Goal: Obtain resource: Obtain resource

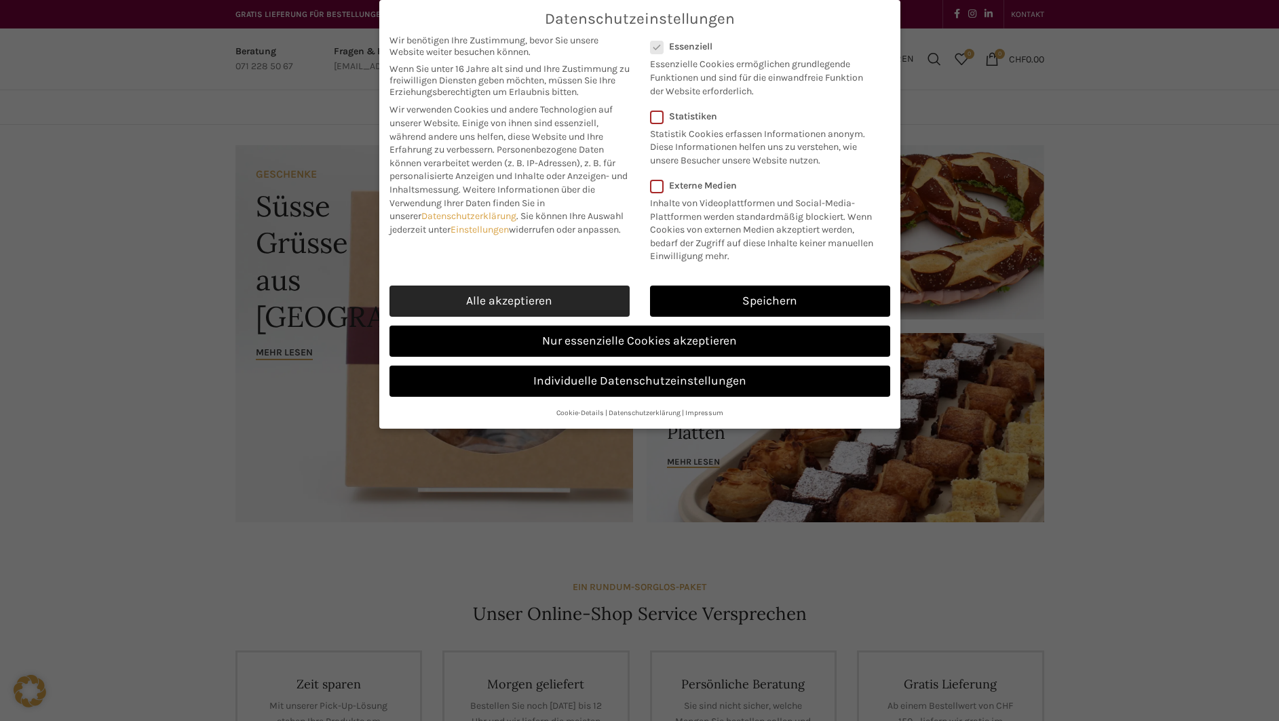
click at [535, 300] on link "Alle akzeptieren" at bounding box center [509, 301] width 240 height 31
checkbox input "true"
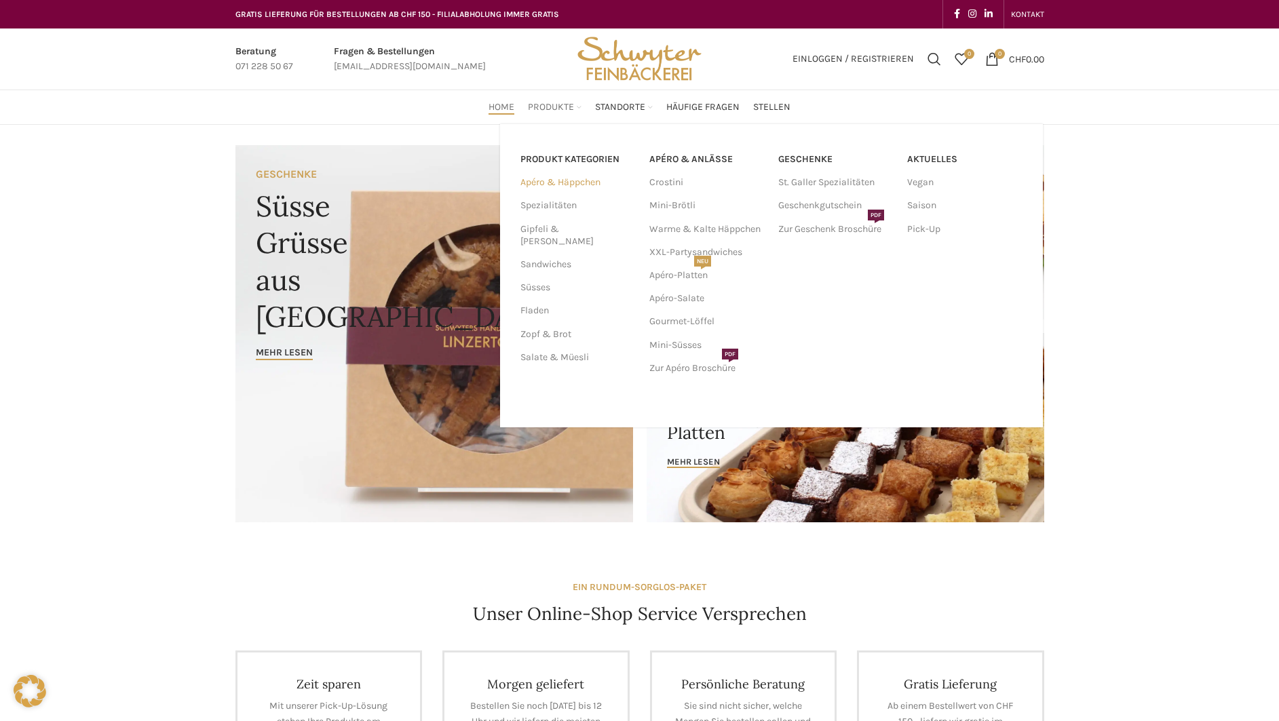
click at [566, 182] on link "Apéro & Häppchen" at bounding box center [576, 182] width 113 height 23
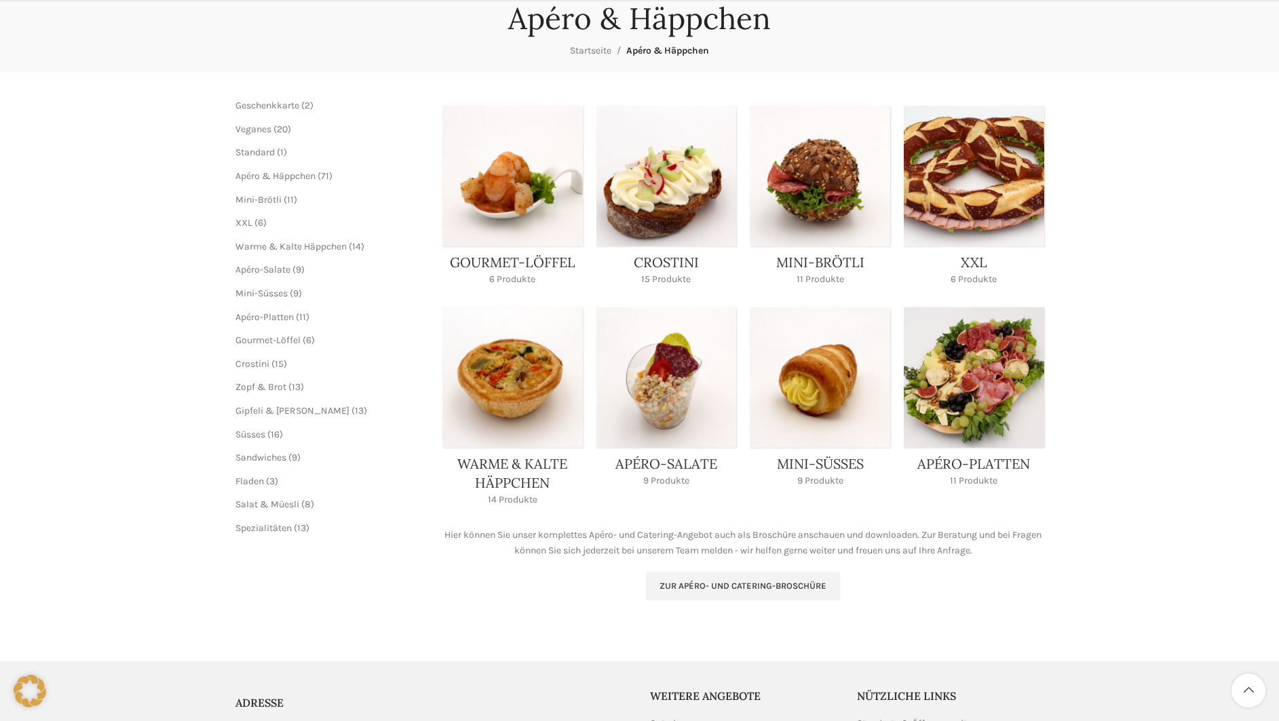
scroll to position [144, 0]
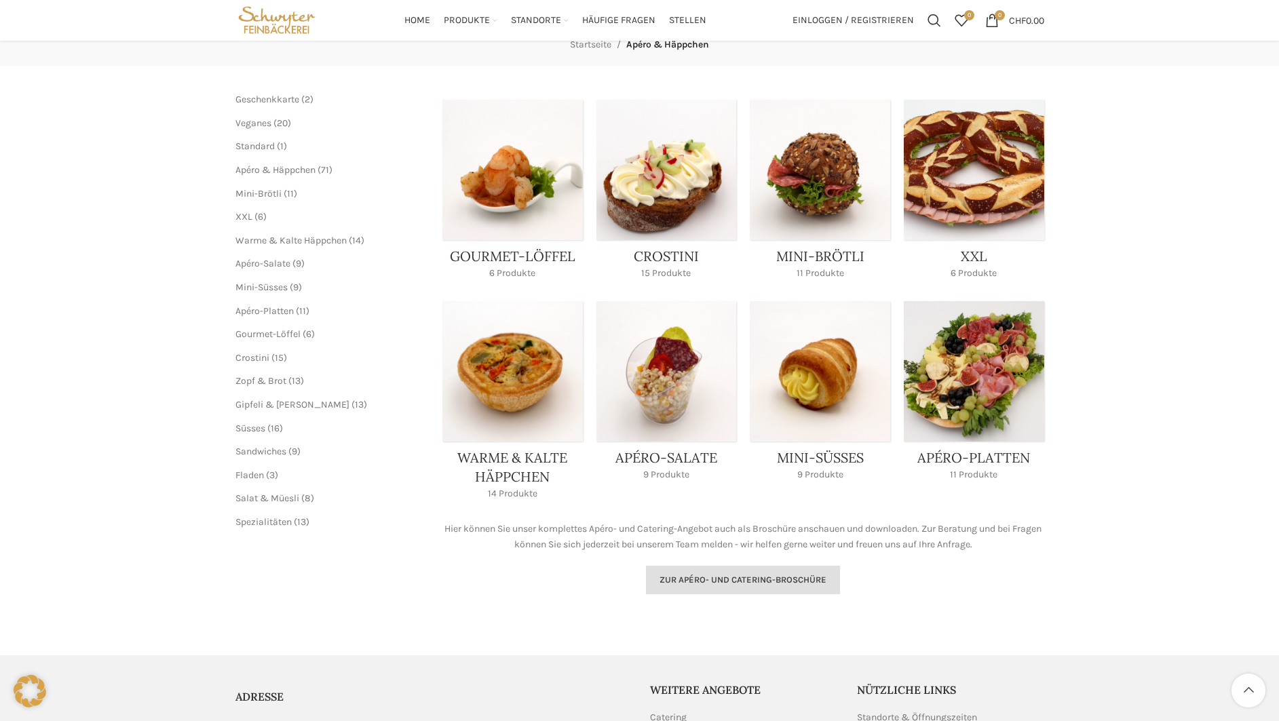
click at [795, 573] on link "Zur Apéro- und Catering-Broschüre" at bounding box center [743, 580] width 194 height 28
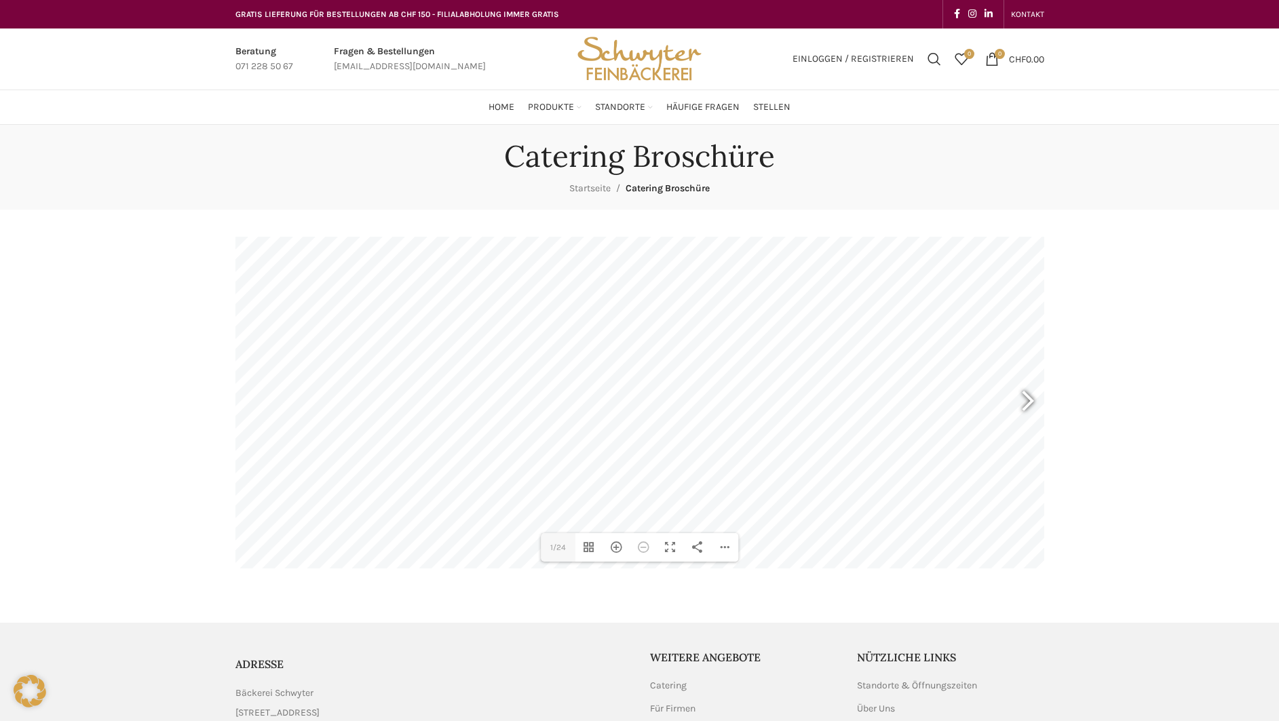
click at [1027, 400] on div at bounding box center [1021, 403] width 31 height 50
click at [1032, 402] on div at bounding box center [1021, 403] width 31 height 50
click at [1030, 400] on div at bounding box center [1021, 403] width 31 height 50
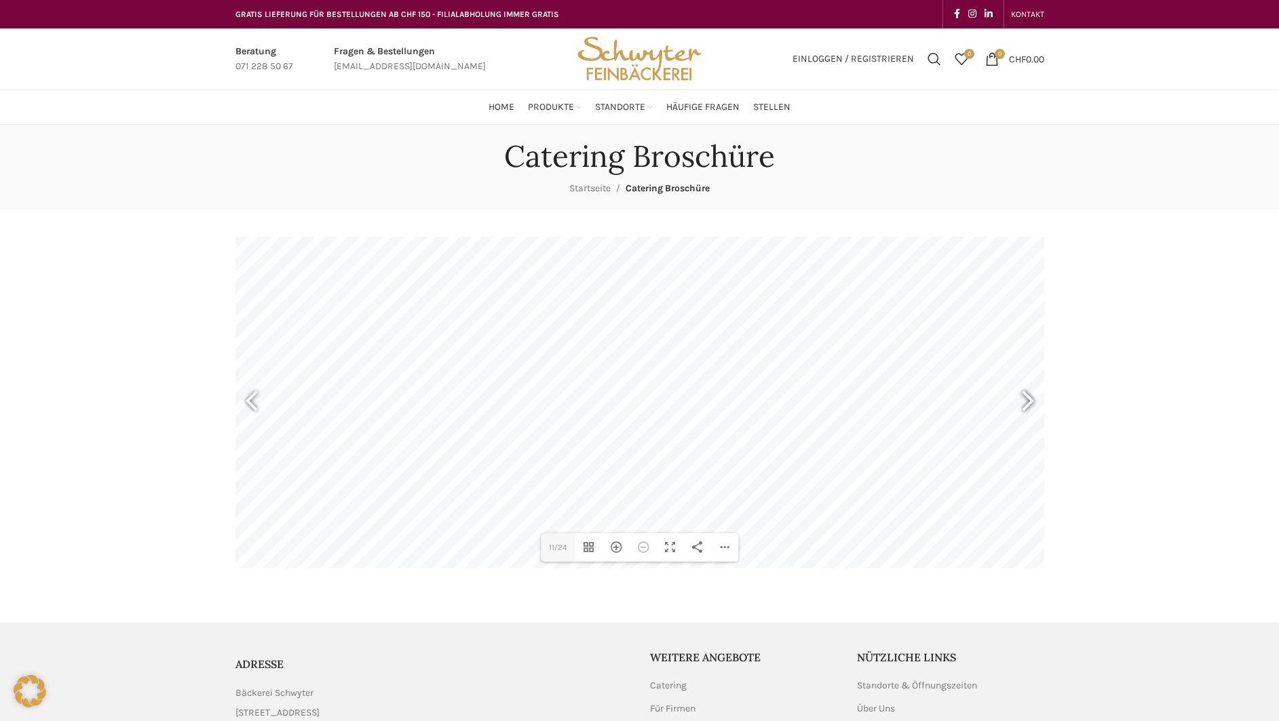
click at [1031, 400] on div at bounding box center [1021, 403] width 31 height 50
click at [1028, 395] on div at bounding box center [1021, 403] width 31 height 50
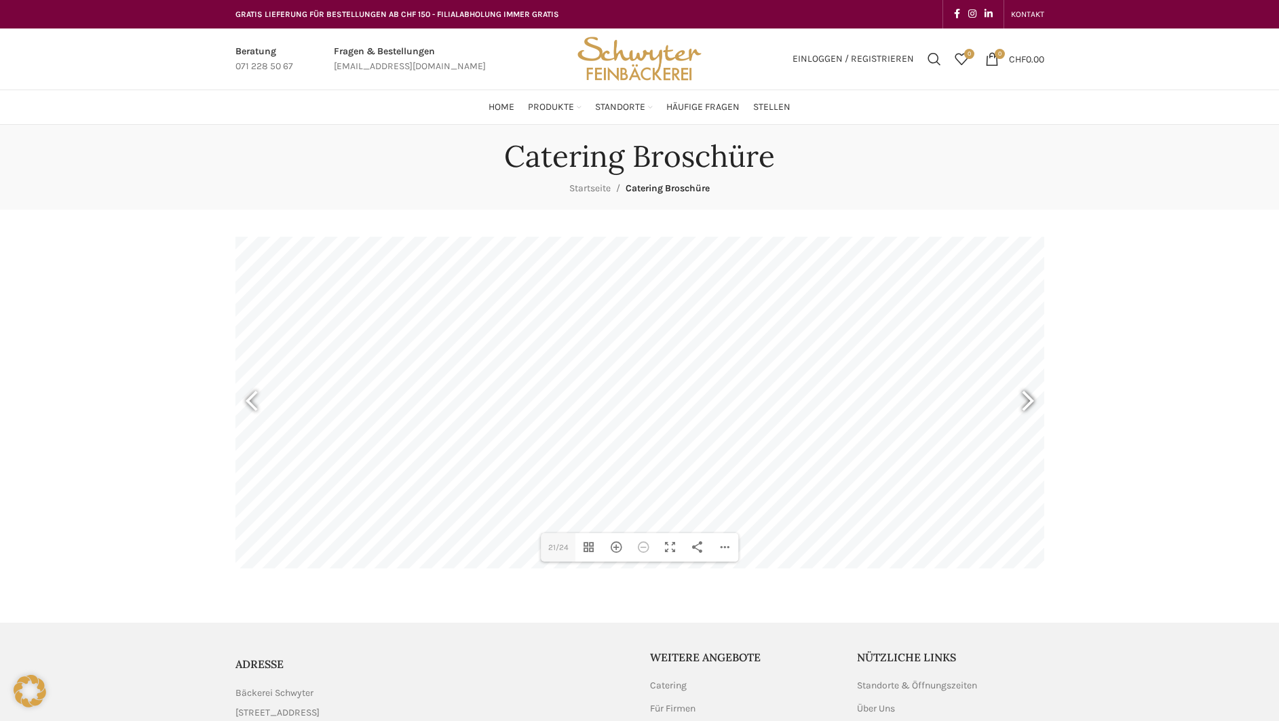
click at [1029, 400] on div at bounding box center [1021, 403] width 31 height 50
click at [248, 399] on div at bounding box center [257, 403] width 31 height 50
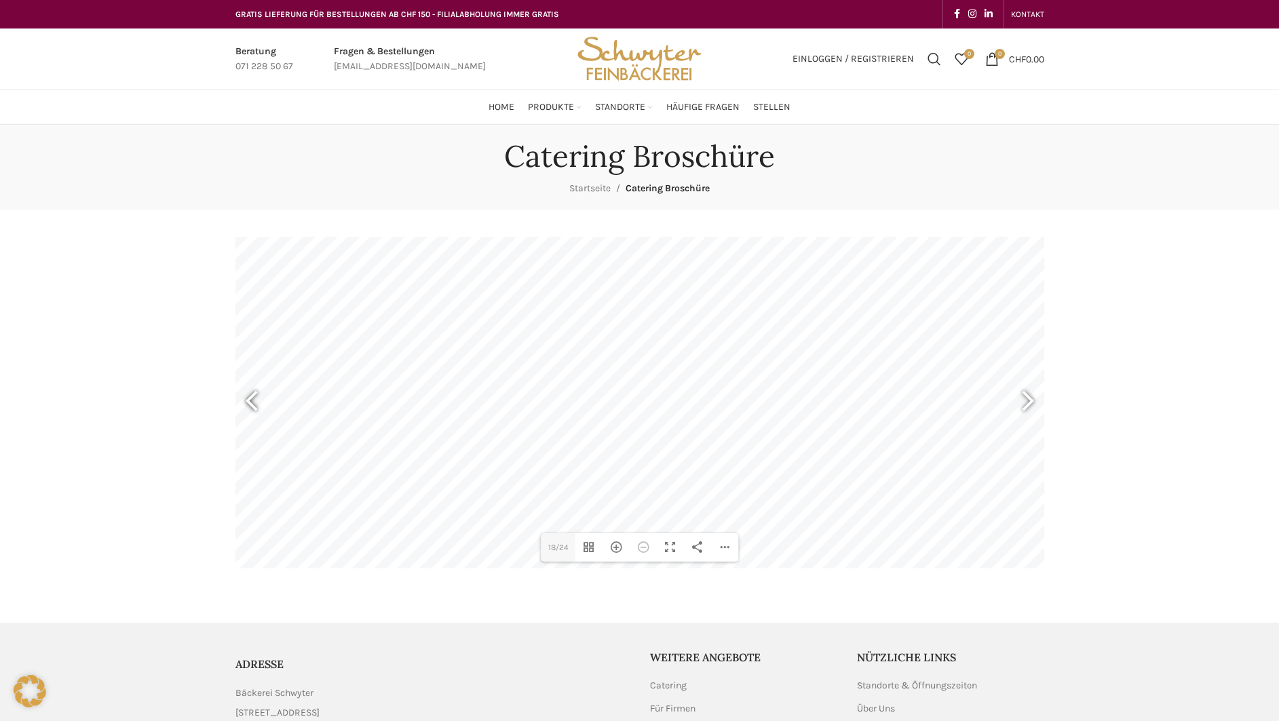
click at [248, 399] on div at bounding box center [257, 403] width 31 height 50
click at [250, 401] on div at bounding box center [257, 403] width 31 height 50
click at [245, 399] on div at bounding box center [257, 403] width 31 height 50
click at [248, 398] on div at bounding box center [257, 403] width 31 height 50
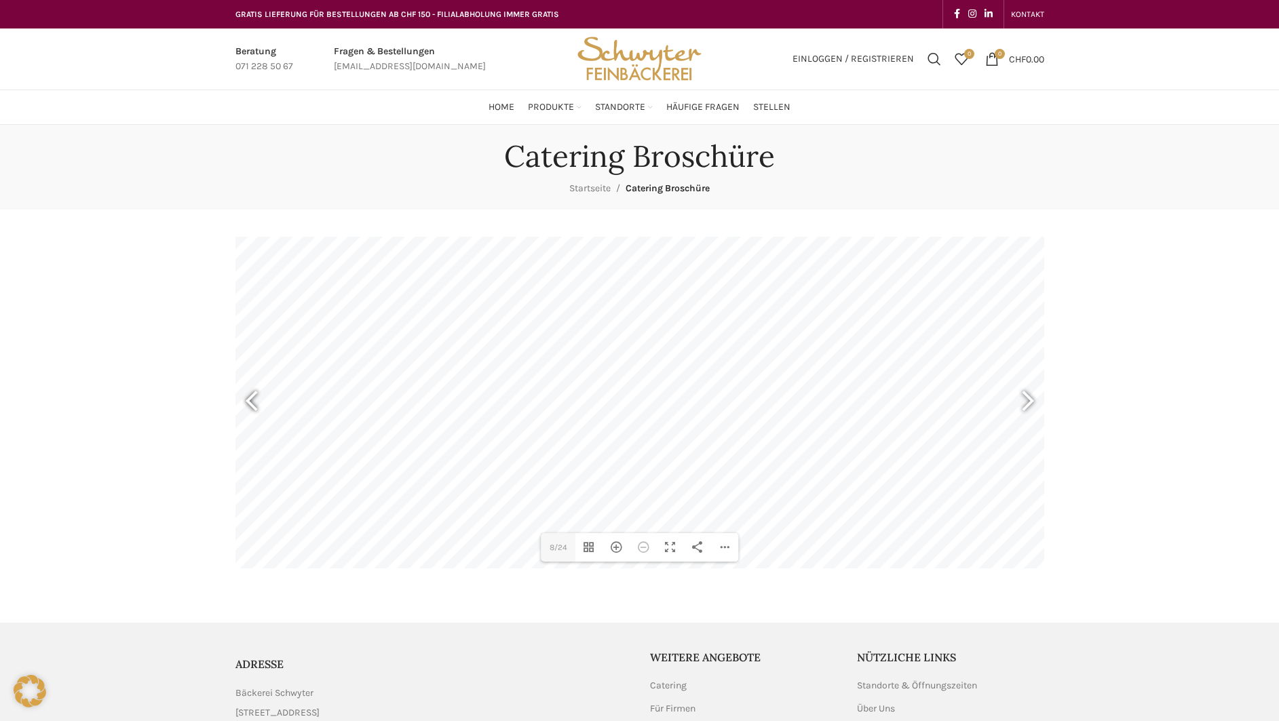
click at [253, 402] on div at bounding box center [257, 403] width 31 height 50
click at [1026, 400] on div at bounding box center [1021, 403] width 31 height 50
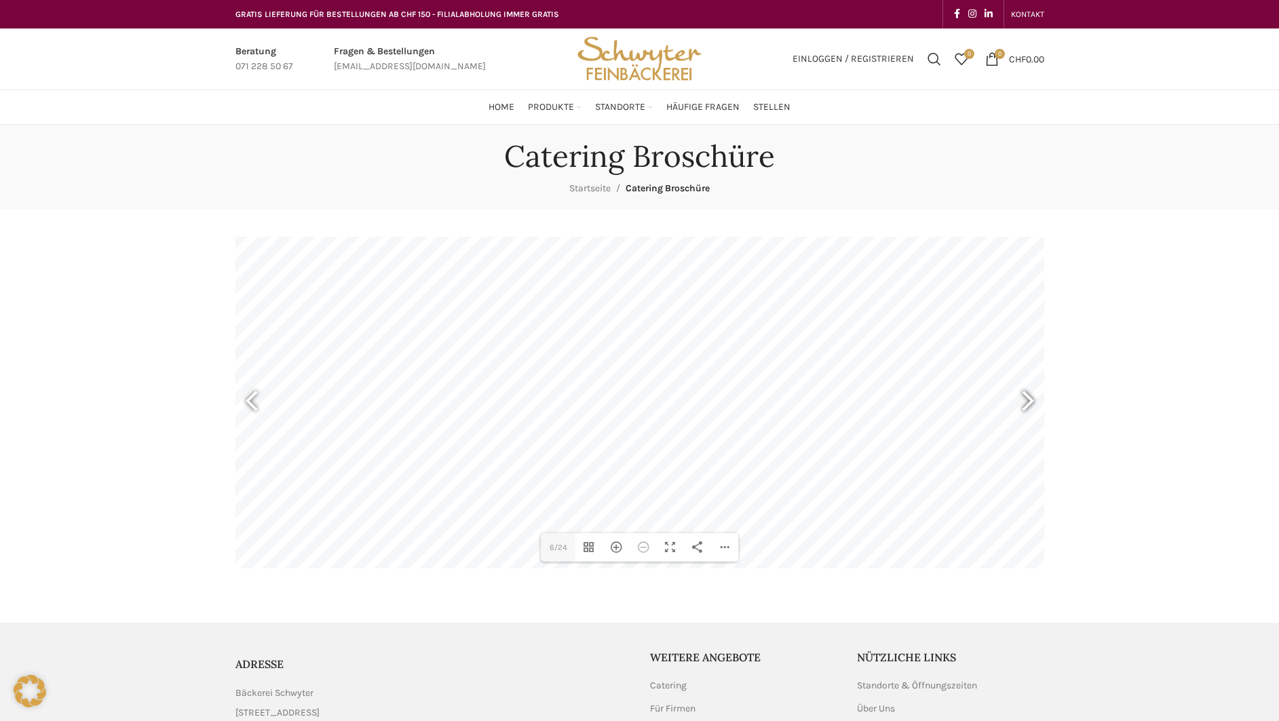
click at [1028, 399] on div at bounding box center [1021, 403] width 31 height 50
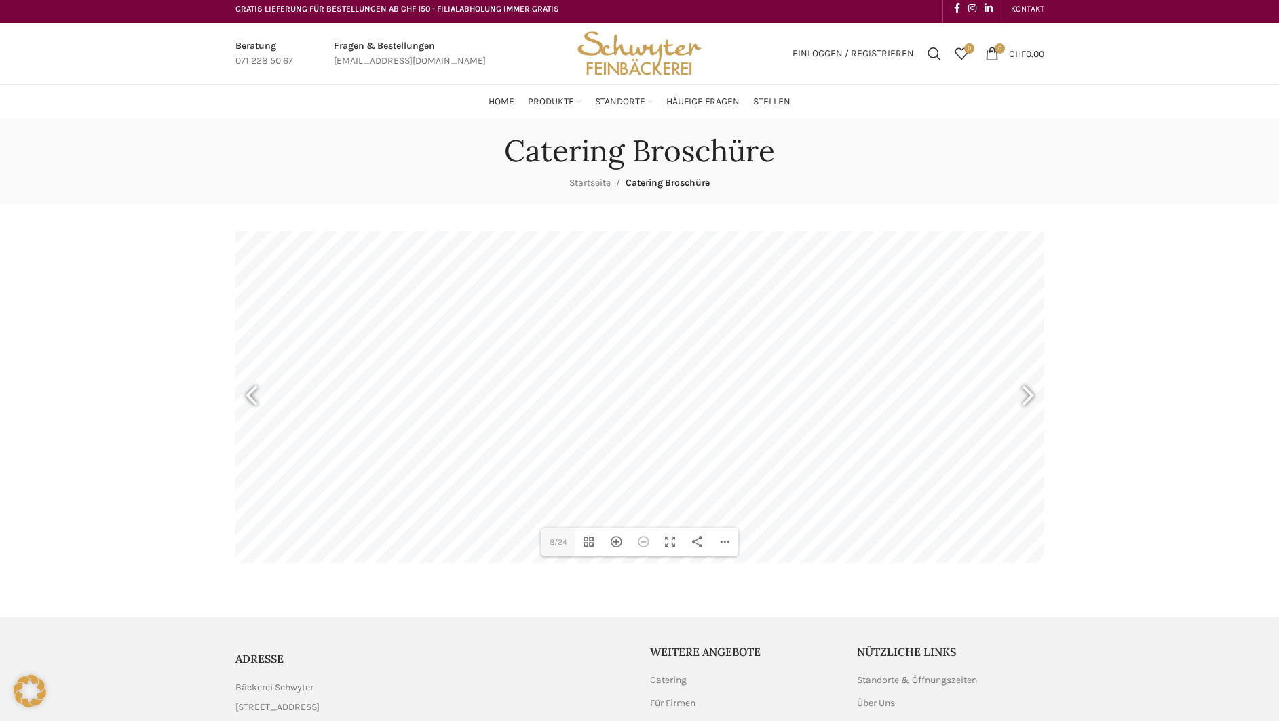
scroll to position [7, 0]
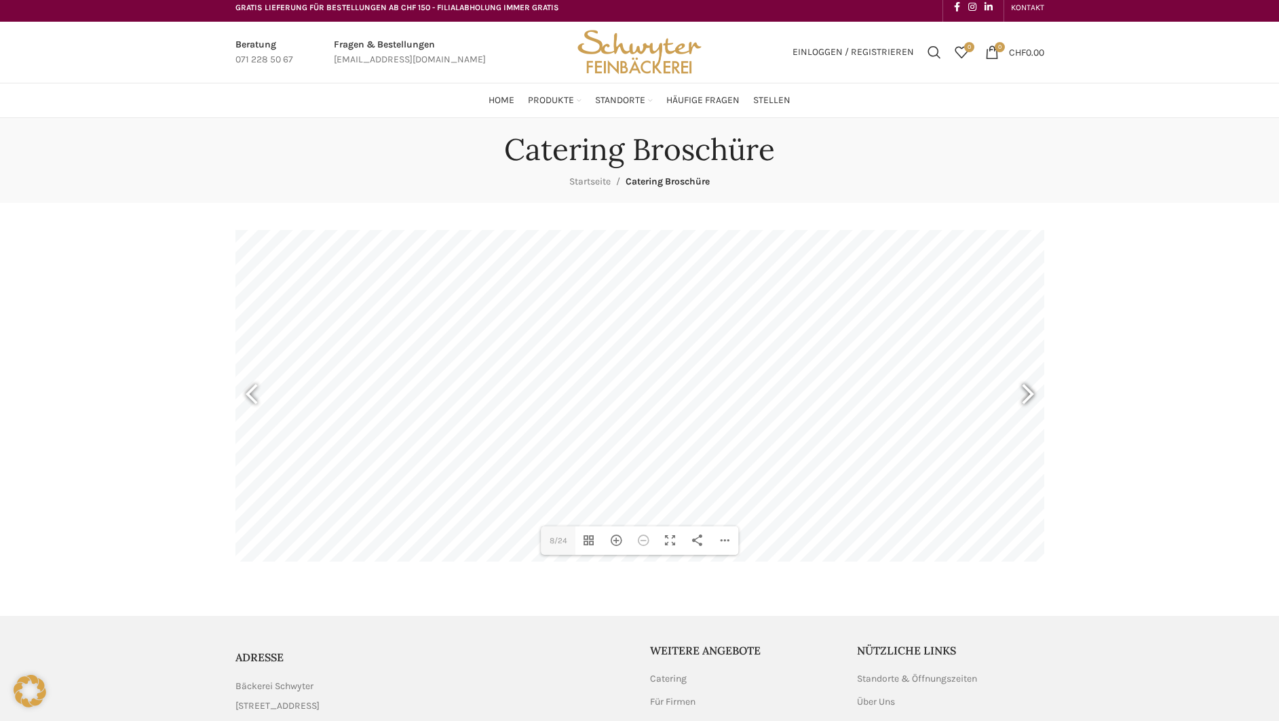
click at [1030, 393] on div at bounding box center [1021, 396] width 31 height 50
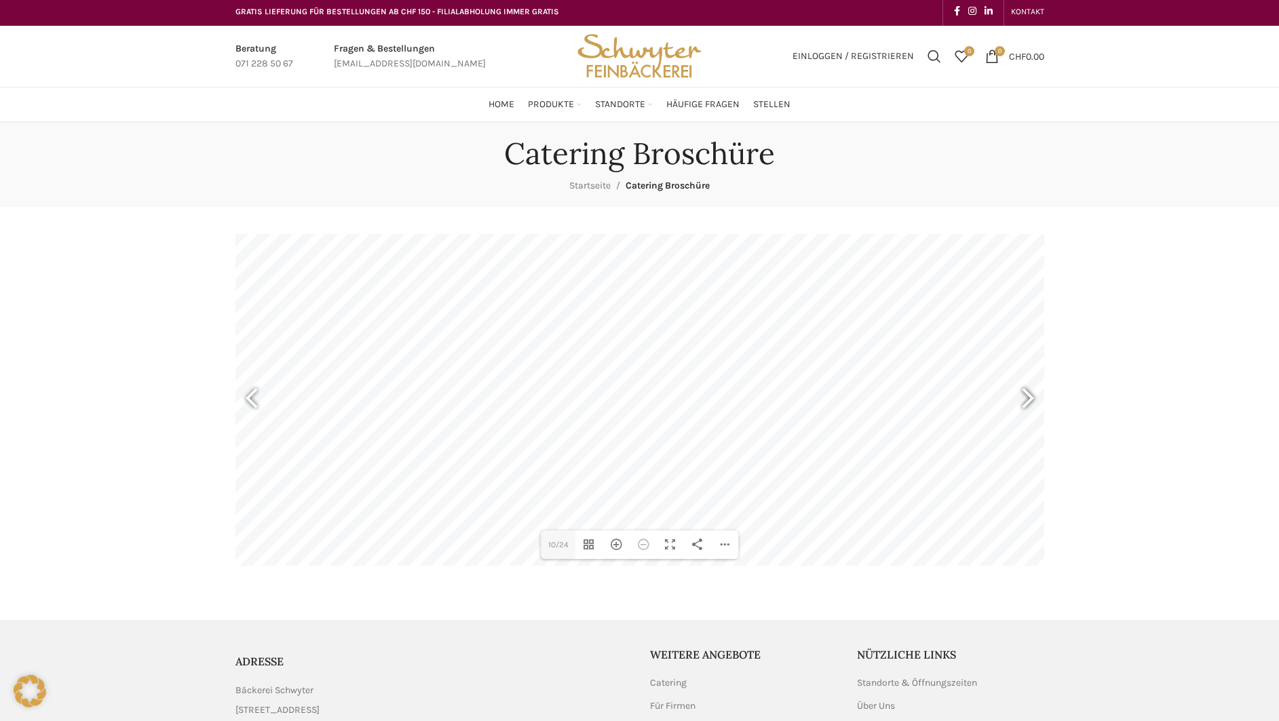
scroll to position [1, 0]
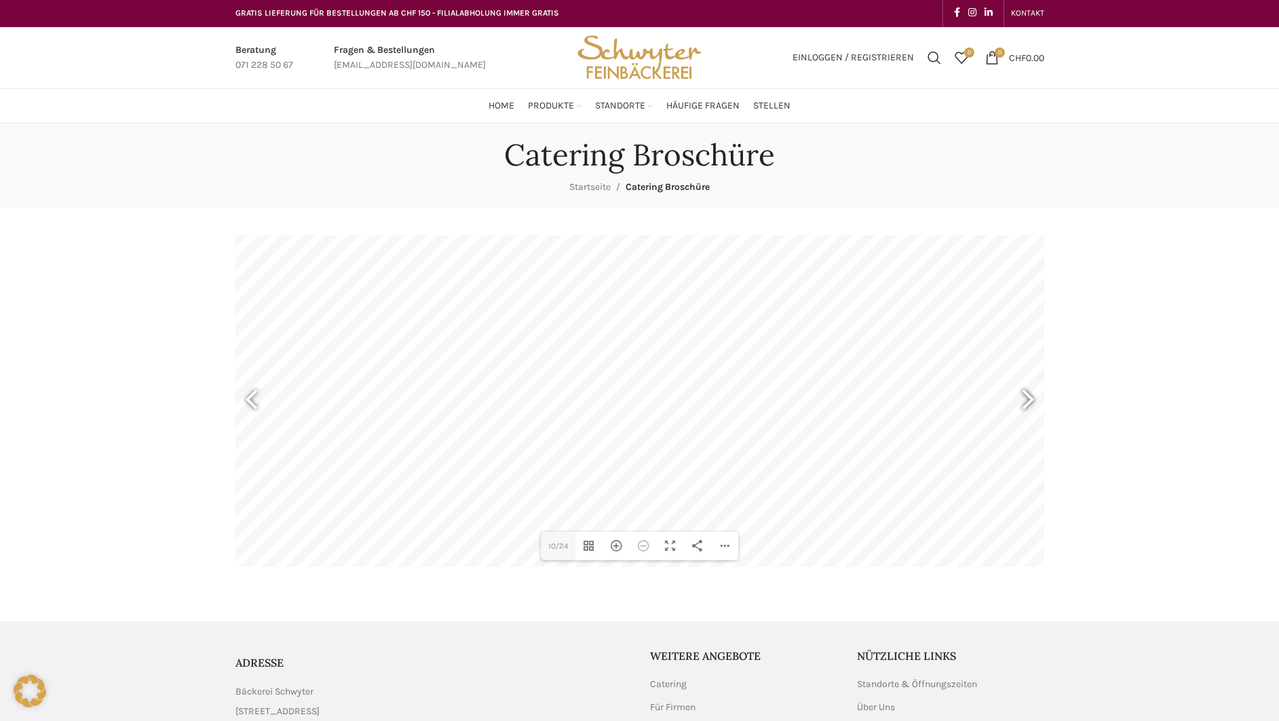
click at [1030, 393] on div at bounding box center [1021, 401] width 31 height 50
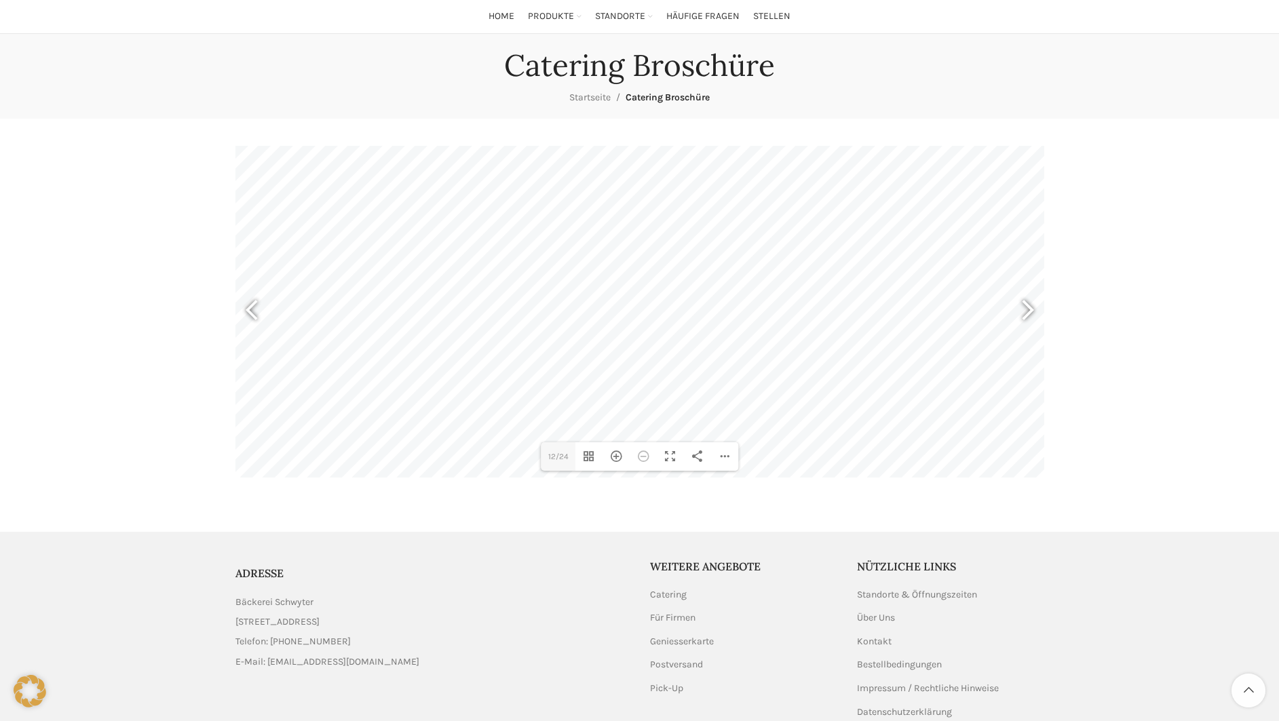
scroll to position [92, 0]
click at [250, 305] on div at bounding box center [257, 311] width 31 height 50
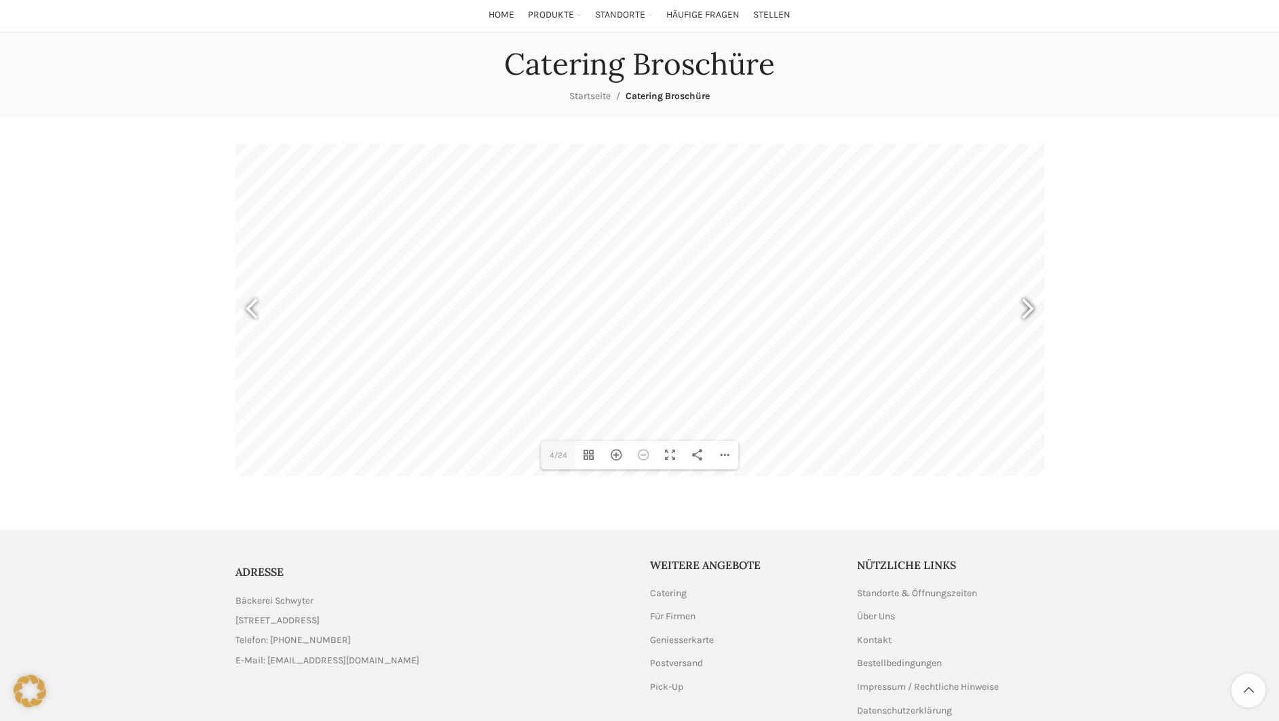
click at [1026, 307] on div at bounding box center [1021, 311] width 31 height 50
click at [1030, 307] on div at bounding box center [1021, 311] width 31 height 50
click at [250, 309] on div at bounding box center [257, 311] width 31 height 50
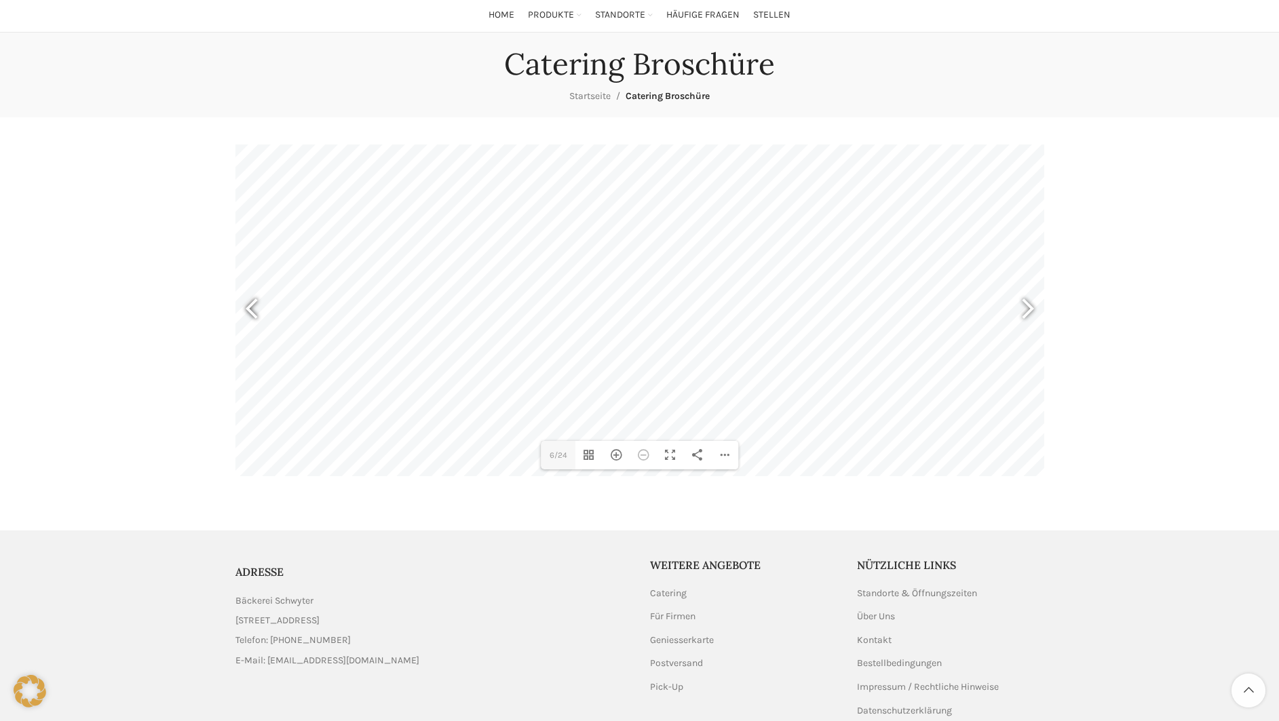
click at [250, 309] on div at bounding box center [257, 311] width 31 height 50
click at [1032, 309] on div at bounding box center [1021, 311] width 31 height 50
click at [614, 456] on div "Hereinzoomen" at bounding box center [615, 455] width 27 height 28
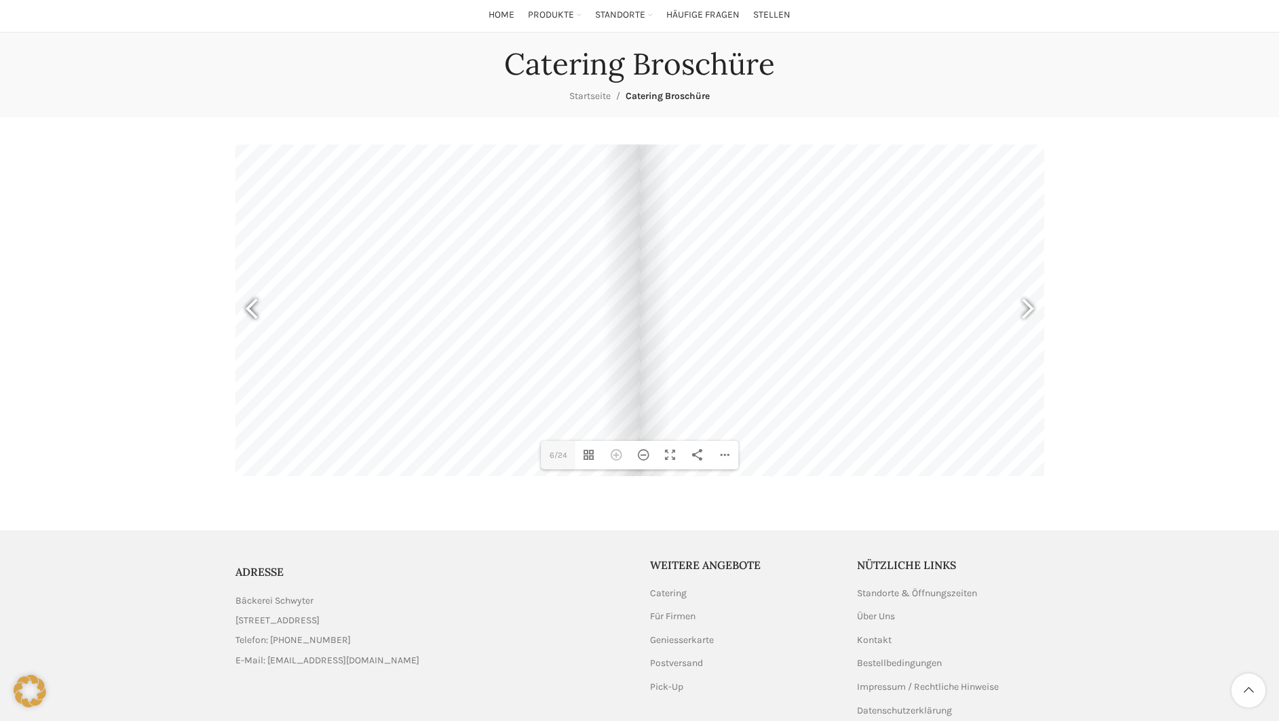
click at [250, 308] on div at bounding box center [257, 311] width 31 height 50
click at [250, 307] on div at bounding box center [257, 311] width 31 height 50
type input "2"
click at [615, 456] on div "Hereinzoomen" at bounding box center [615, 455] width 27 height 28
